Goal: Task Accomplishment & Management: Manage account settings

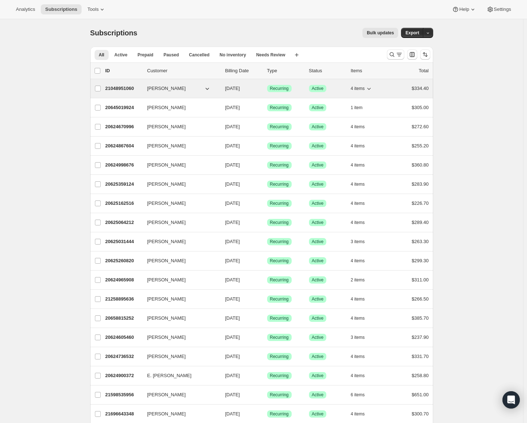
click at [122, 88] on p "21048951060" at bounding box center [123, 88] width 36 height 7
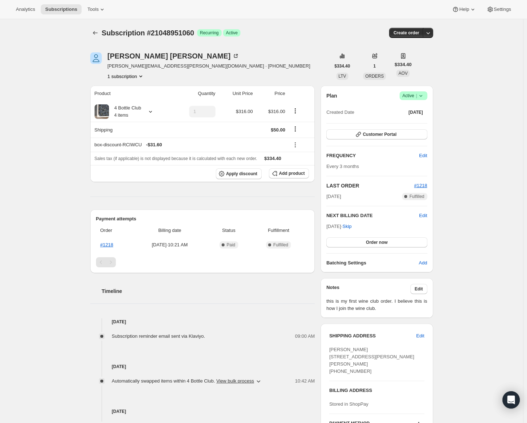
click at [232, 34] on span "Active" at bounding box center [232, 33] width 12 height 6
click at [426, 154] on span "Edit" at bounding box center [423, 155] width 8 height 7
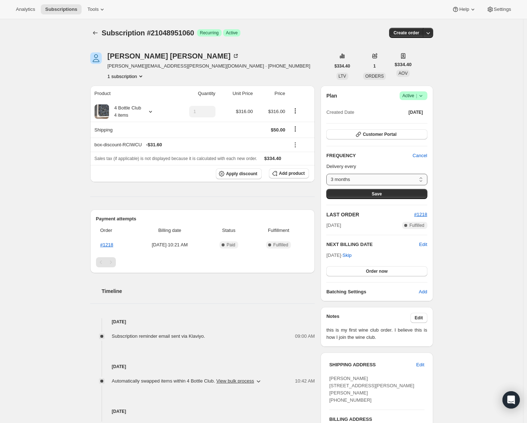
click at [420, 177] on select "3 months Custom..." at bounding box center [376, 180] width 101 height 12
click at [460, 181] on div "Subscription #21048951060. This page is ready Subscription #21048951060 Success…" at bounding box center [261, 285] width 523 height 532
click at [429, 30] on icon "button" at bounding box center [427, 32] width 7 height 7
click at [137, 77] on button "1 subscription" at bounding box center [126, 76] width 37 height 7
click at [137, 88] on span "Current" at bounding box center [143, 90] width 14 height 6
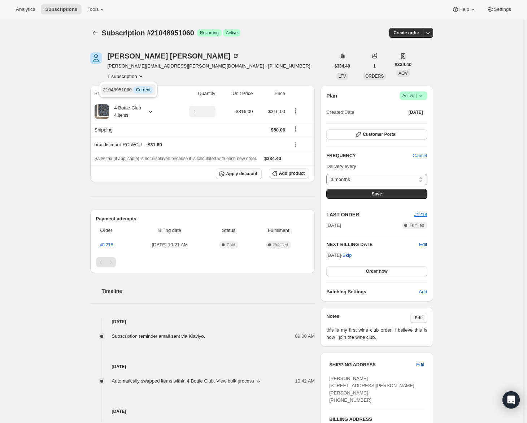
click at [123, 91] on span "21048951060 Info Current" at bounding box center [128, 89] width 50 height 5
click at [289, 57] on div "[PERSON_NAME] [PERSON_NAME][EMAIL_ADDRESS][PERSON_NAME][DOMAIN_NAME] · [PHONE_N…" at bounding box center [210, 65] width 240 height 27
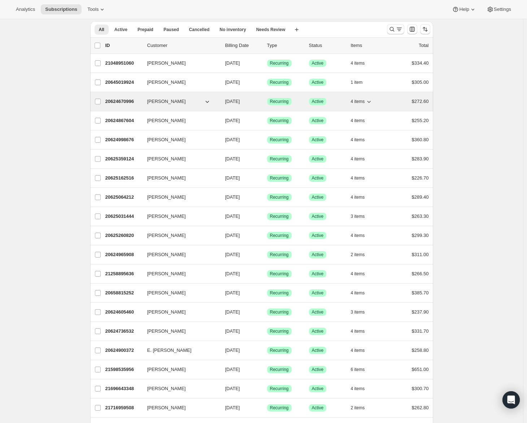
scroll to position [36, 0]
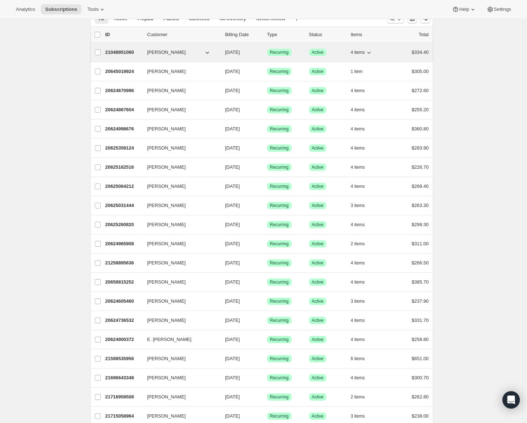
click at [321, 52] on span "Active" at bounding box center [318, 52] width 12 height 6
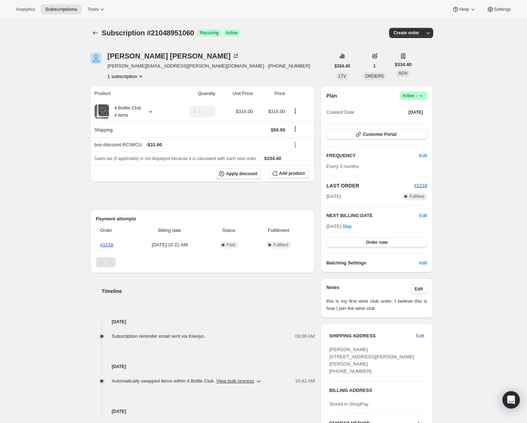
click at [422, 96] on icon at bounding box center [420, 96] width 3 height 2
click at [420, 110] on span "Pause subscription" at bounding box center [415, 109] width 40 height 5
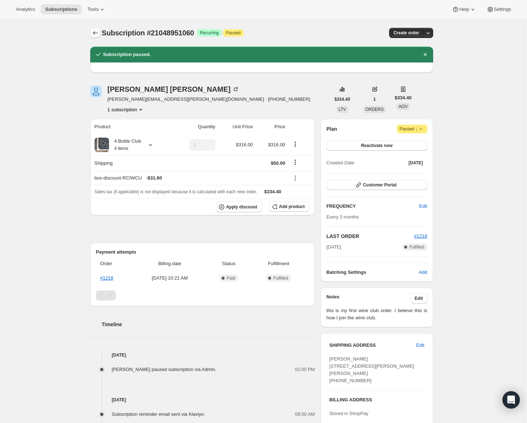
click at [96, 29] on button "Subscriptions" at bounding box center [95, 33] width 10 height 10
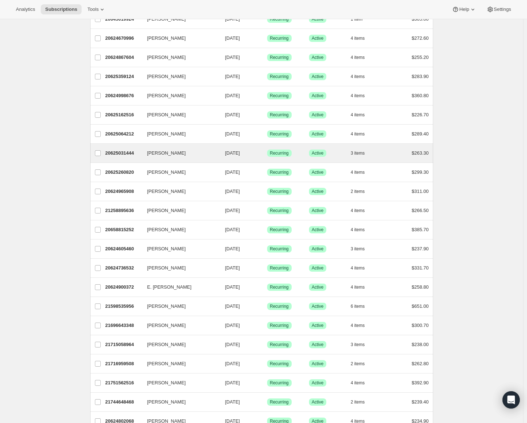
scroll to position [72, 0]
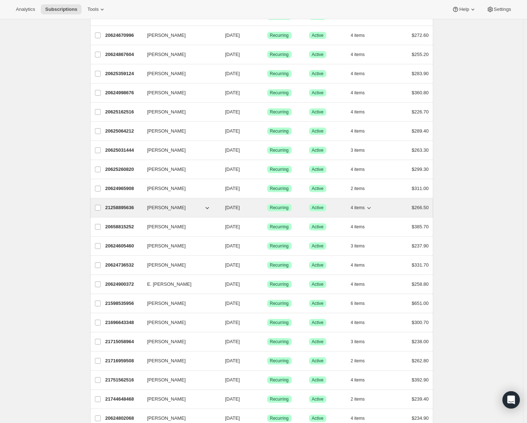
click at [368, 206] on icon "button" at bounding box center [368, 207] width 7 height 7
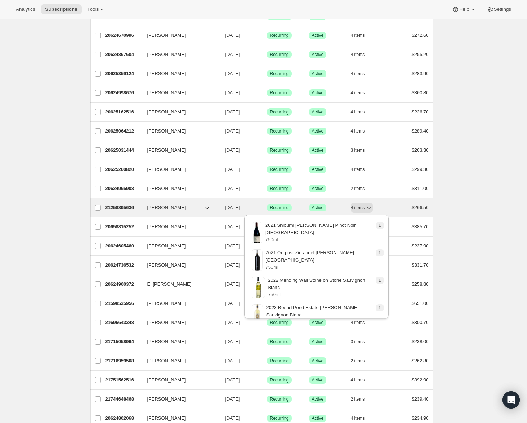
click at [186, 204] on button "[PERSON_NAME]" at bounding box center [179, 208] width 72 height 12
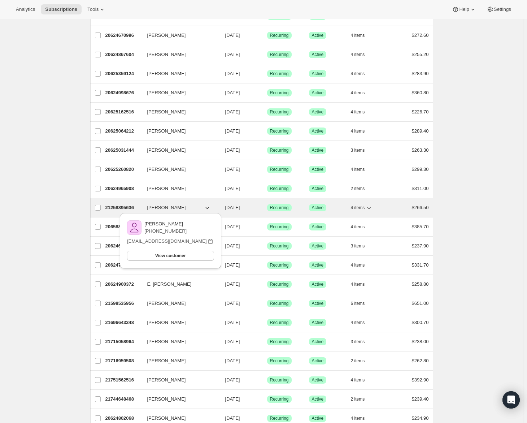
click at [161, 205] on span "[PERSON_NAME]" at bounding box center [166, 207] width 39 height 7
click at [128, 206] on p "21258895636" at bounding box center [123, 207] width 36 height 7
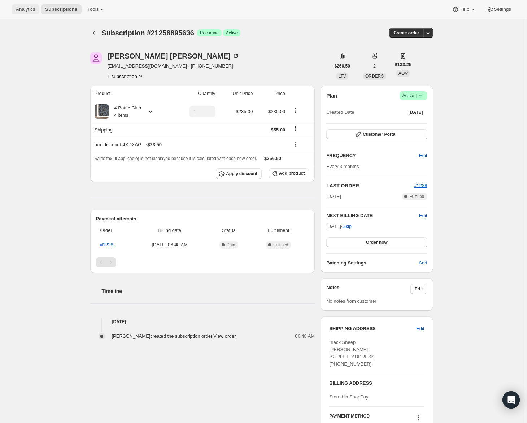
click at [26, 13] on button "Analytics" at bounding box center [26, 9] width 28 height 10
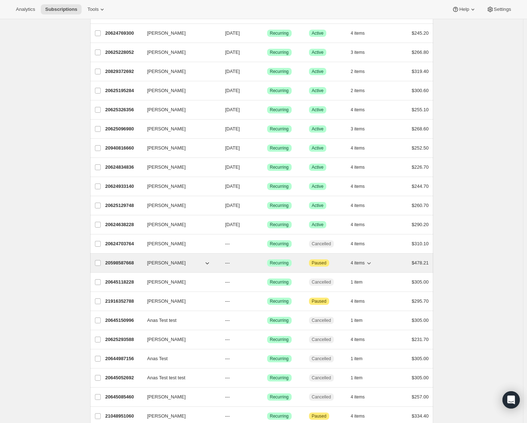
scroll to position [471, 0]
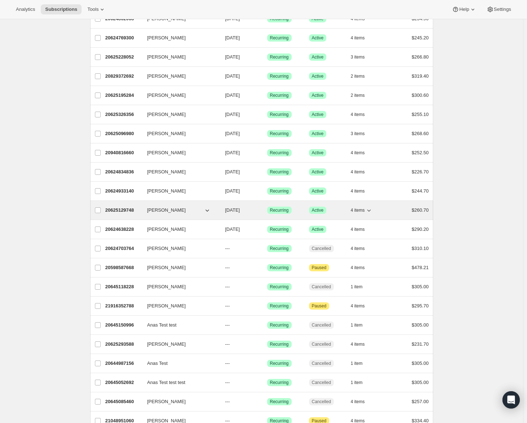
click at [162, 208] on span "[PERSON_NAME]" at bounding box center [166, 209] width 39 height 7
click at [128, 207] on p "20625129748" at bounding box center [123, 209] width 36 height 7
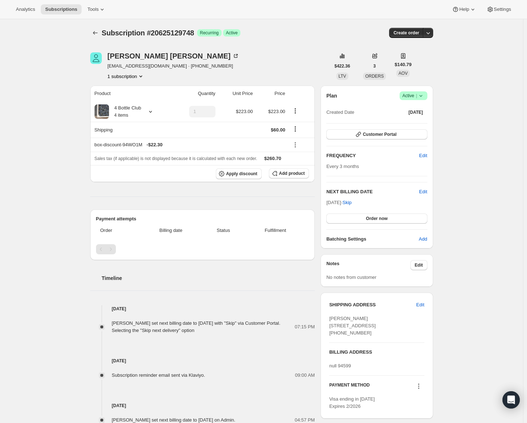
click at [420, 94] on icon at bounding box center [420, 95] width 7 height 7
click at [422, 112] on span "Pause subscription" at bounding box center [415, 109] width 40 height 5
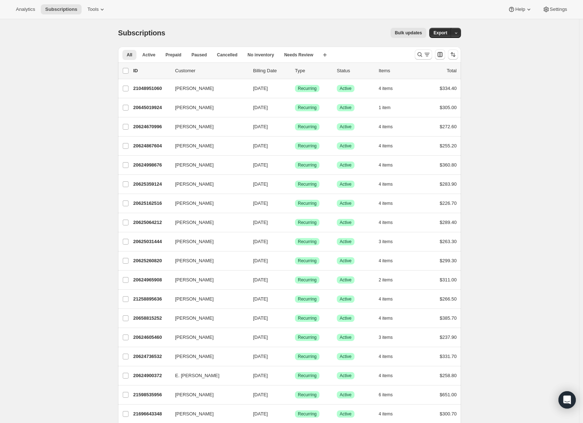
scroll to position [544, 0]
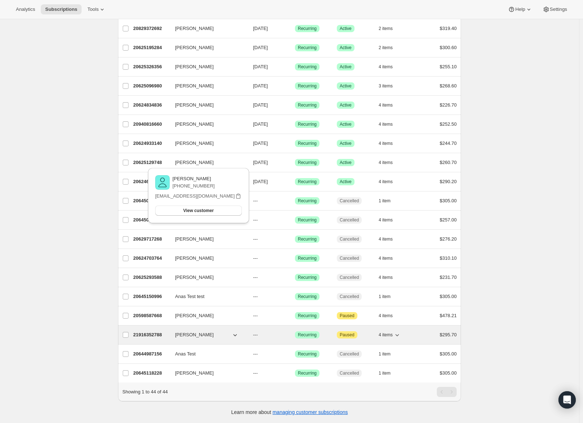
click at [400, 331] on icon "button" at bounding box center [396, 334] width 7 height 7
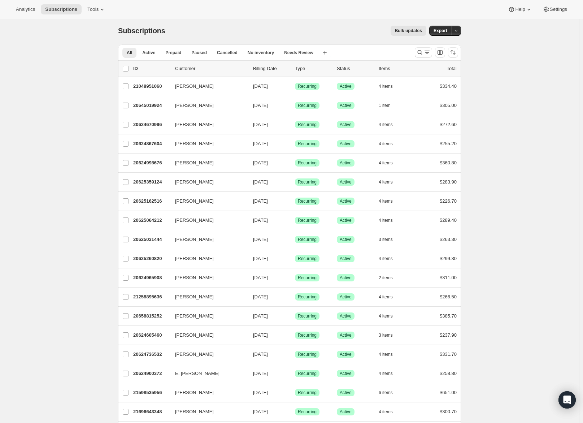
scroll to position [0, 0]
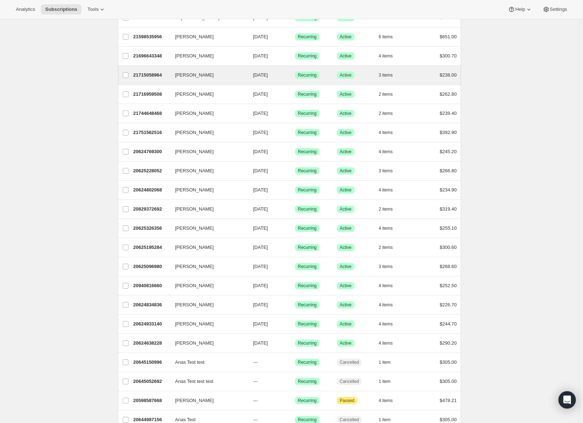
scroll to position [361, 0]
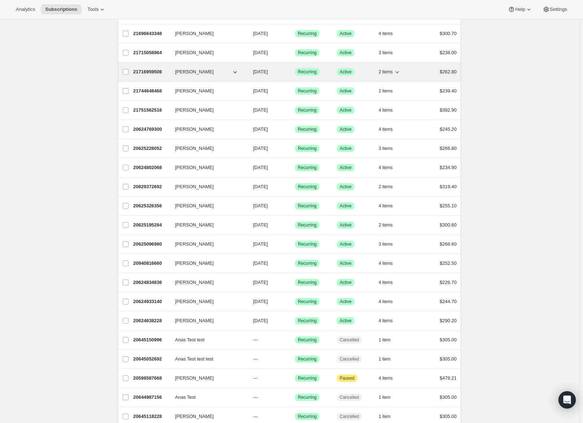
click at [395, 70] on icon "button" at bounding box center [396, 71] width 7 height 7
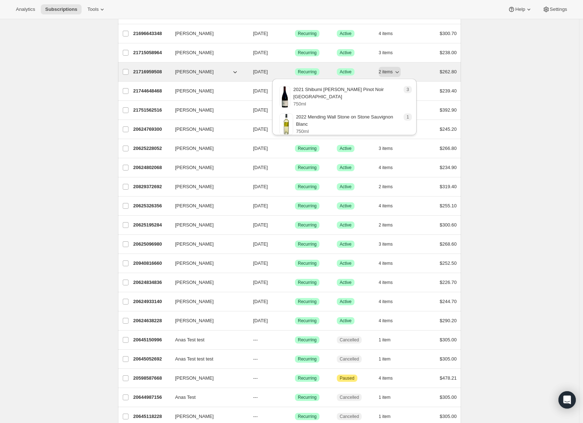
click at [189, 72] on span "[PERSON_NAME]" at bounding box center [194, 71] width 39 height 7
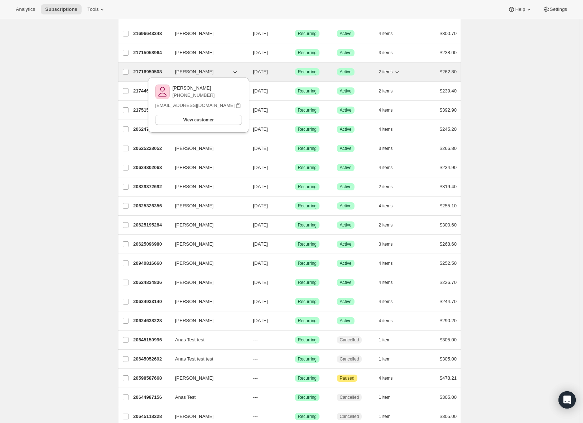
click at [226, 69] on button "[PERSON_NAME]" at bounding box center [207, 72] width 72 height 12
click at [226, 70] on button "[PERSON_NAME]" at bounding box center [207, 72] width 72 height 12
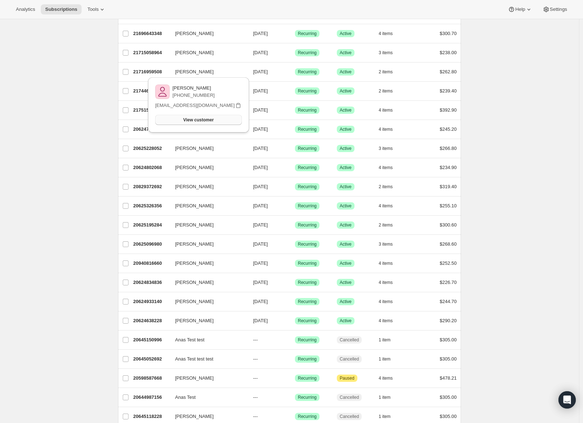
click at [208, 117] on span "View customer" at bounding box center [198, 120] width 30 height 6
